Goal: Task Accomplishment & Management: Use online tool/utility

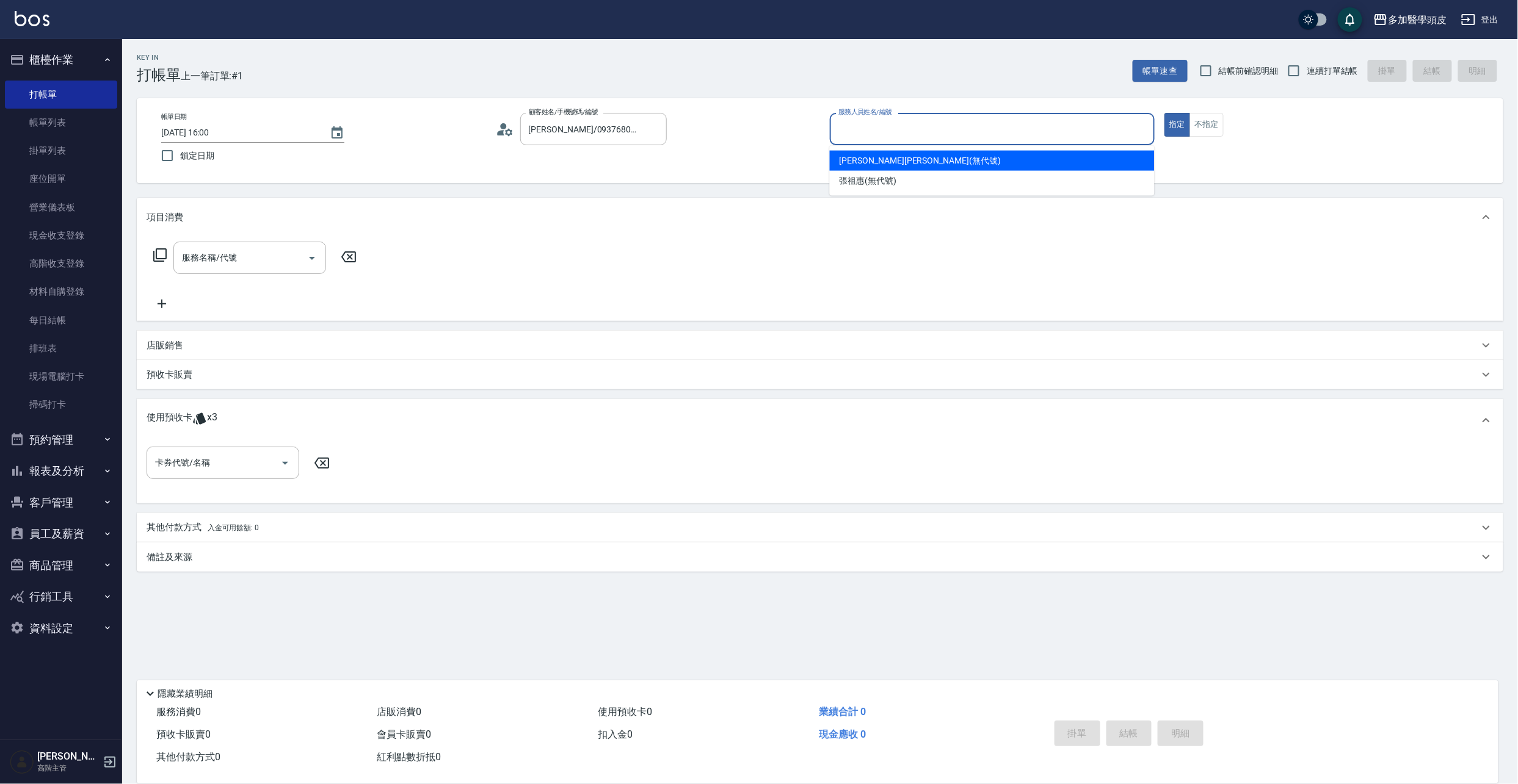
click at [957, 134] on input "服務人員姓名/編號" at bounding box center [992, 129] width 314 height 21
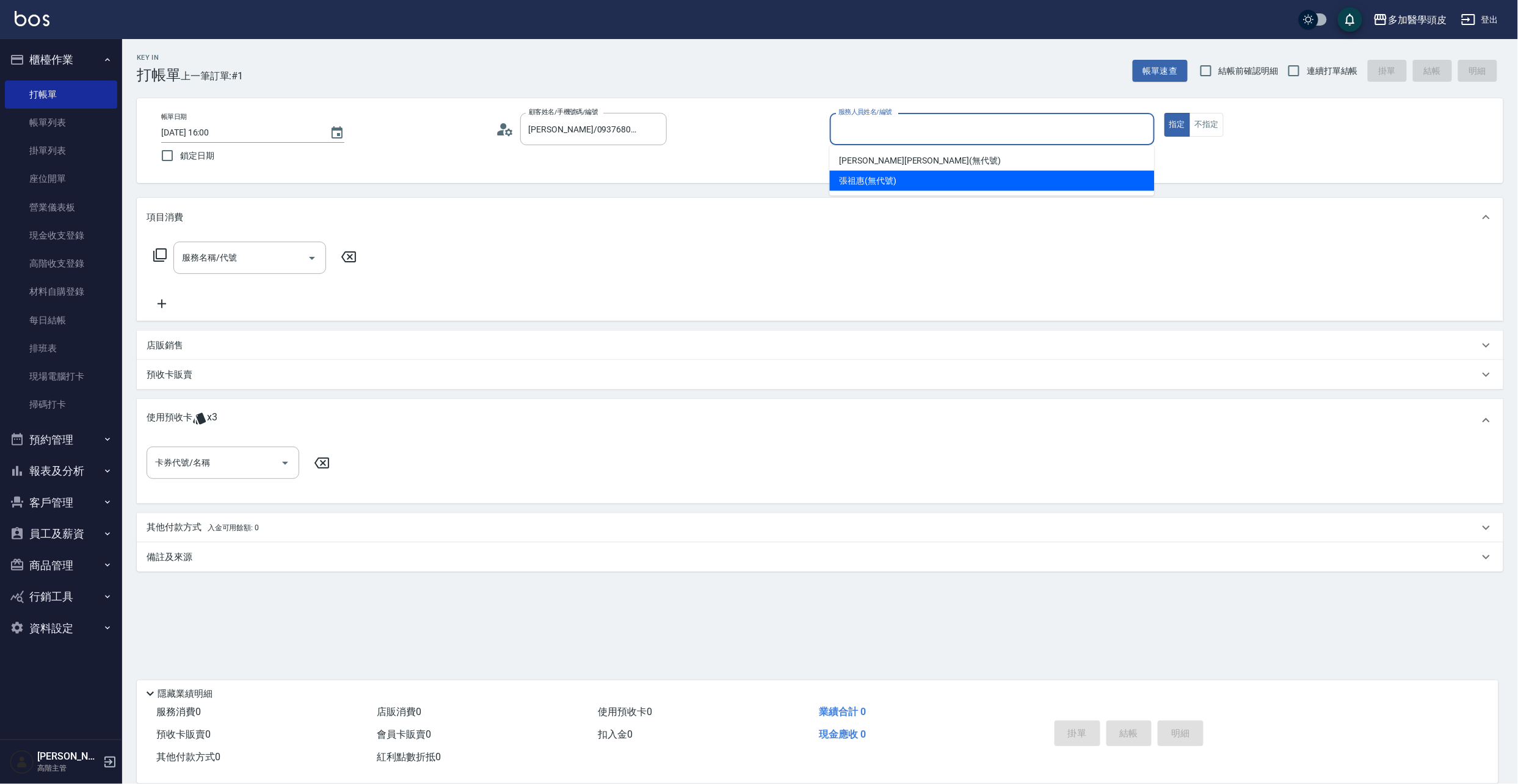
click at [914, 176] on div "[PERSON_NAME](無代號)" at bounding box center [992, 180] width 325 height 20
type input "[PERSON_NAME](無代號)"
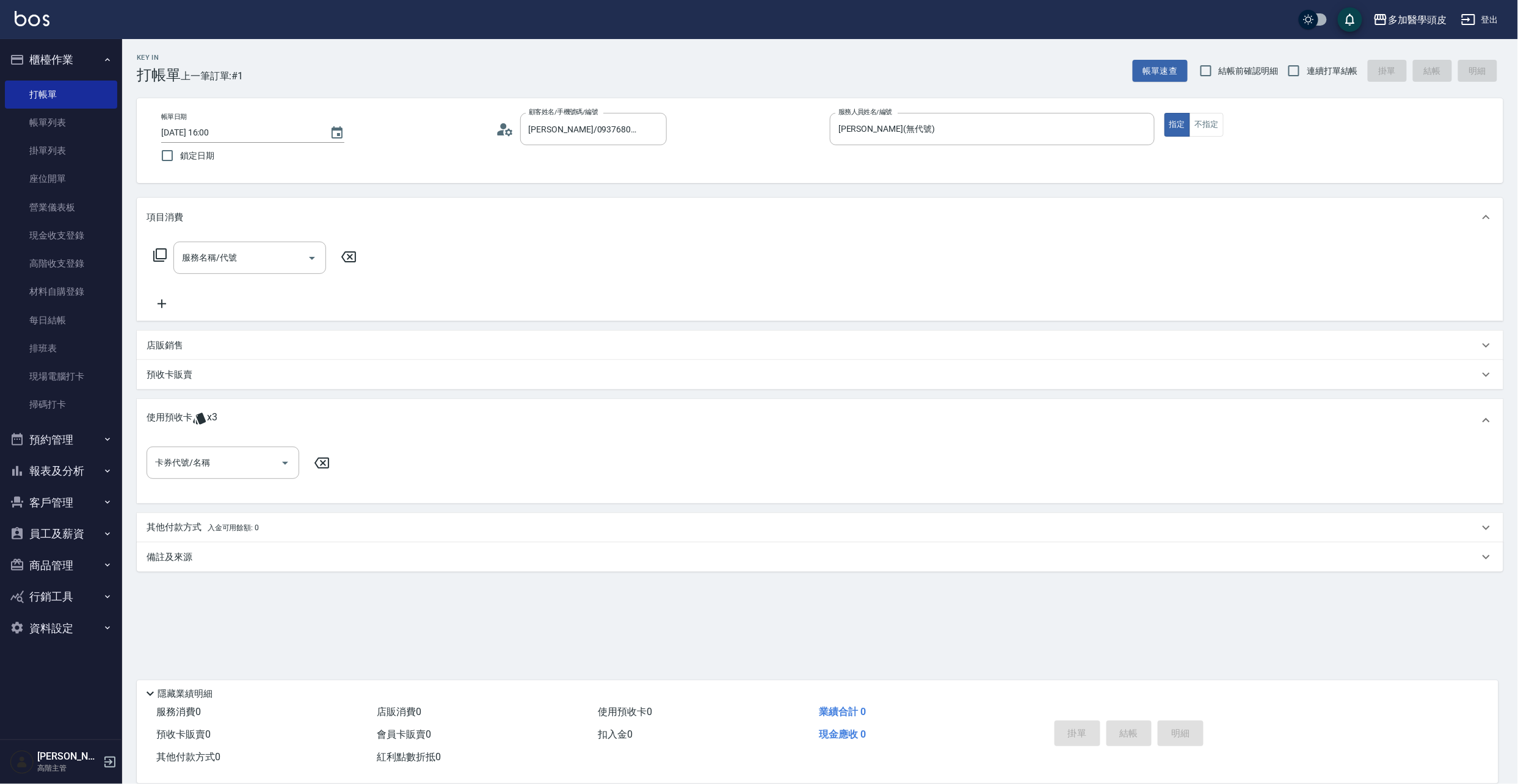
click at [196, 420] on icon at bounding box center [199, 418] width 14 height 14
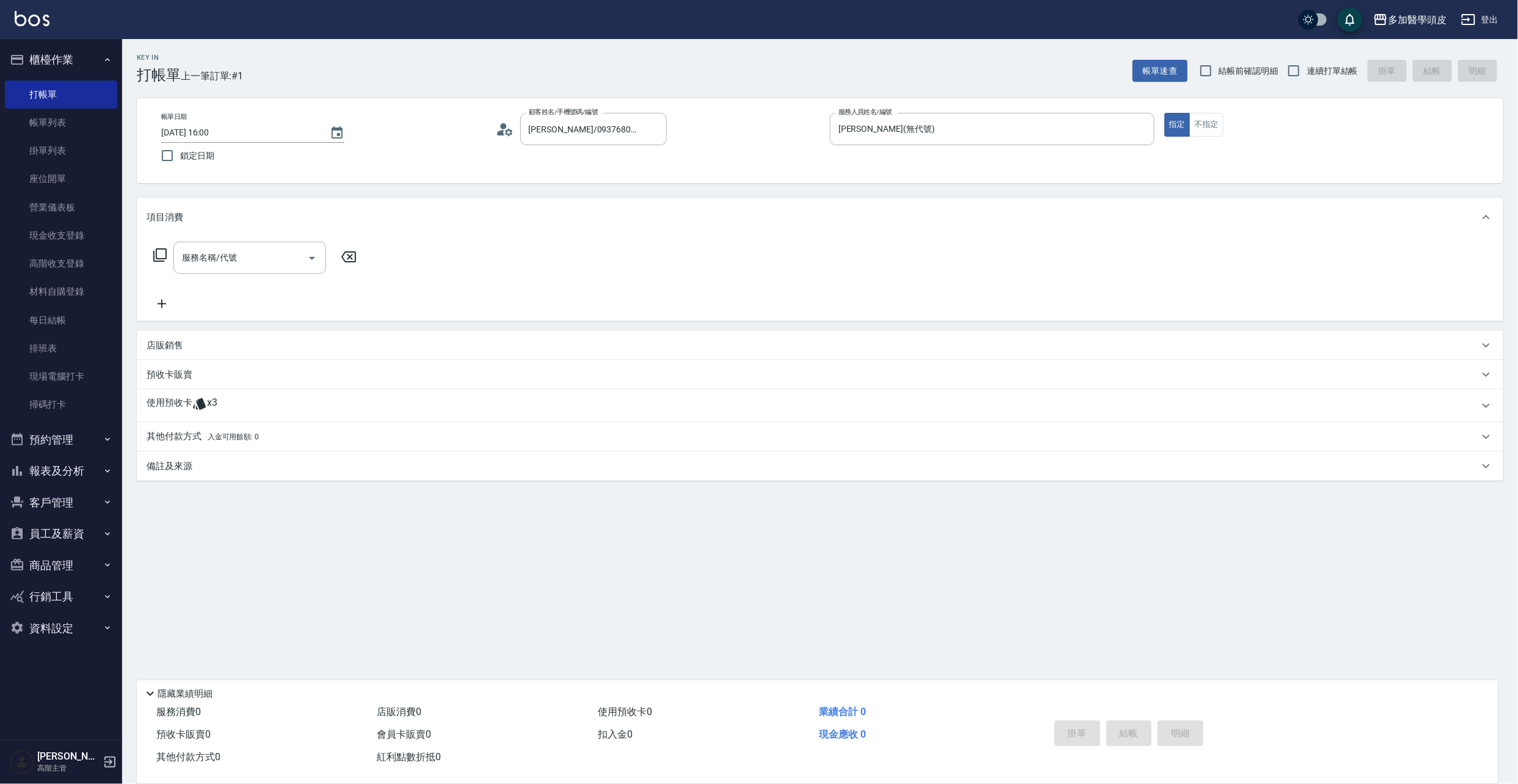
click at [207, 399] on span "x3" at bounding box center [212, 405] width 10 height 19
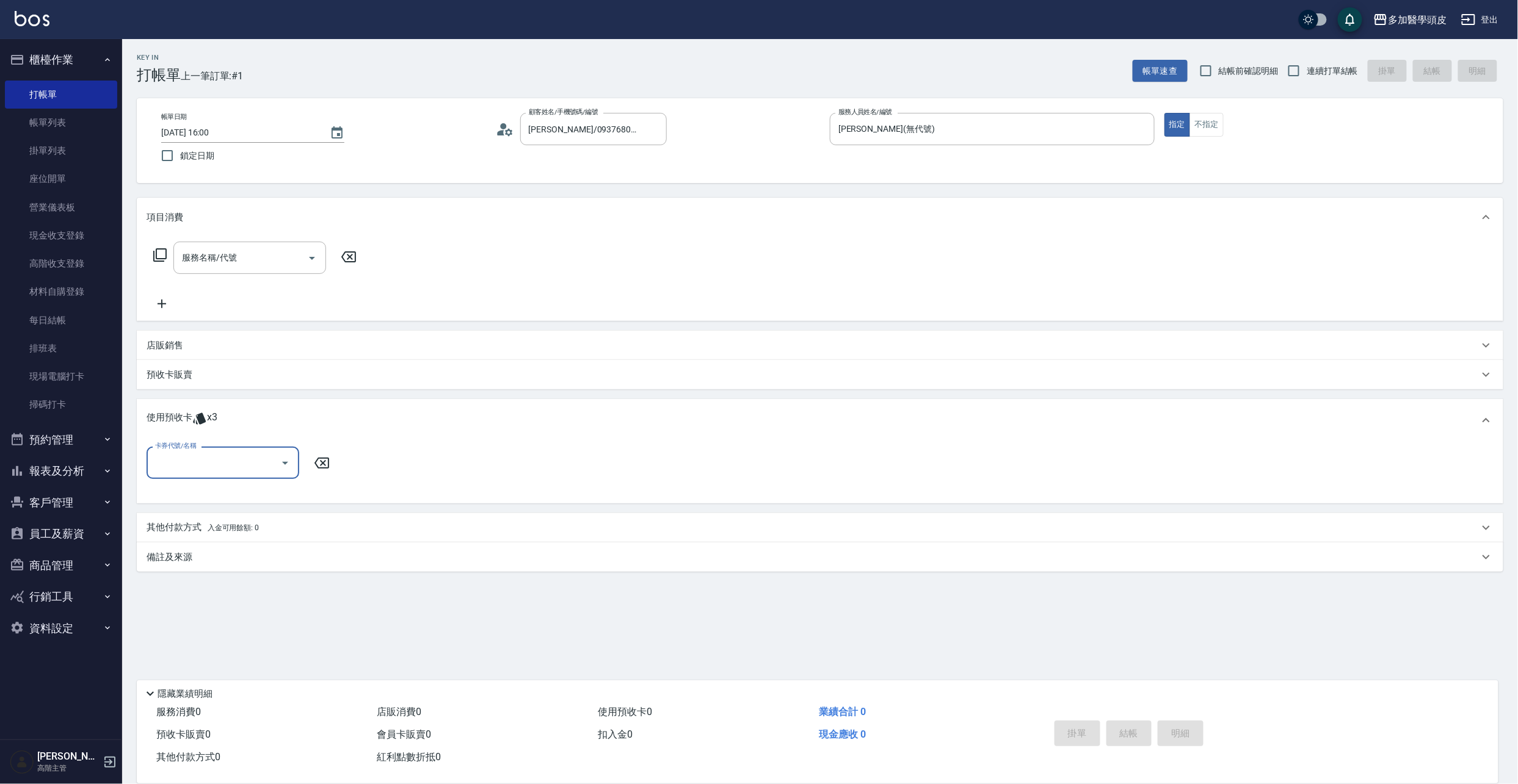
click at [279, 462] on icon "Open" at bounding box center [285, 463] width 14 height 14
click at [240, 492] on div "頭皮水療SPA 3堂 剩餘3張" at bounding box center [223, 493] width 152 height 20
type input "頭皮水療SPA 3[PERSON_NAME]"
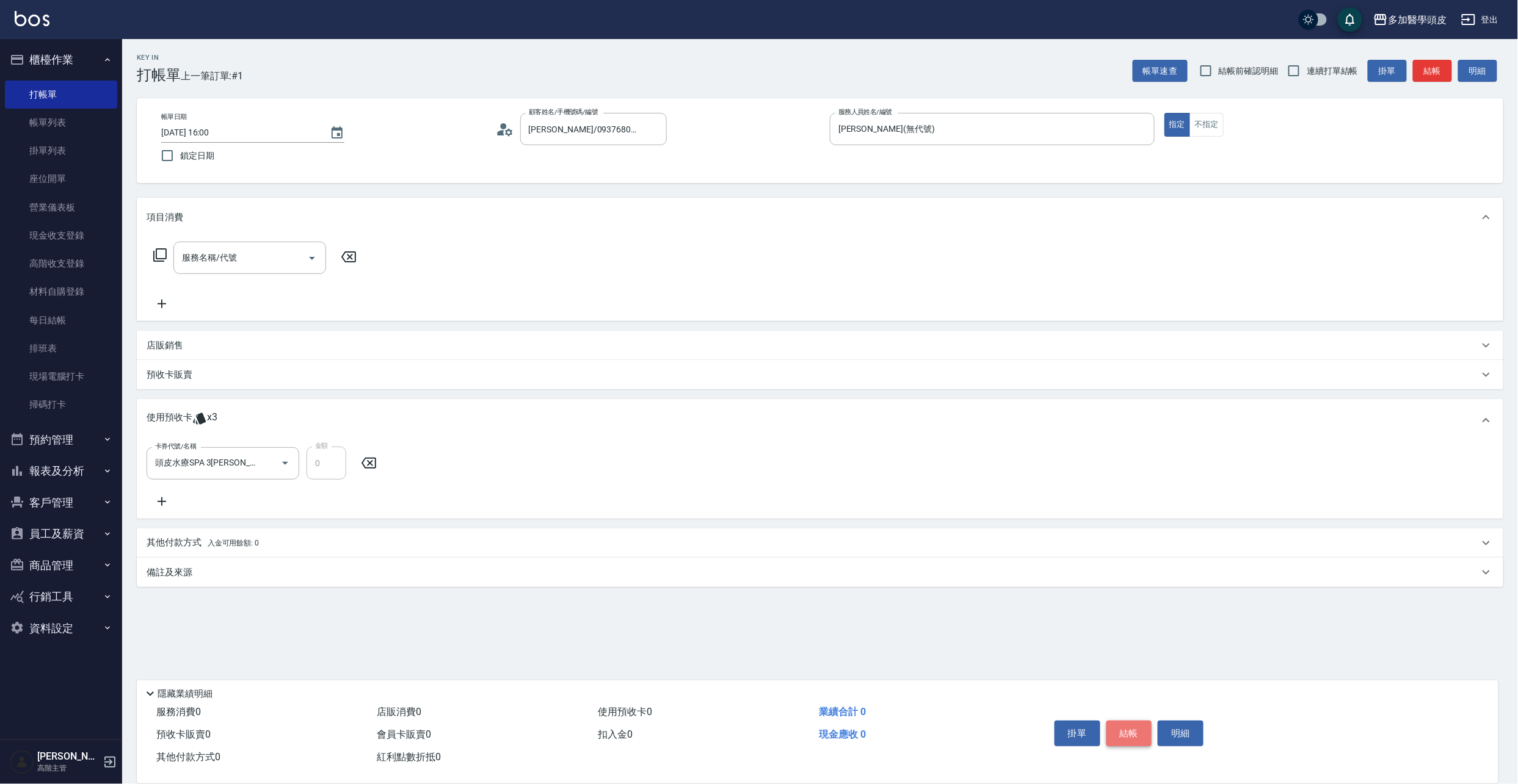
click at [1138, 731] on button "結帳" at bounding box center [1129, 733] width 46 height 25
